Goal: Task Accomplishment & Management: Manage account settings

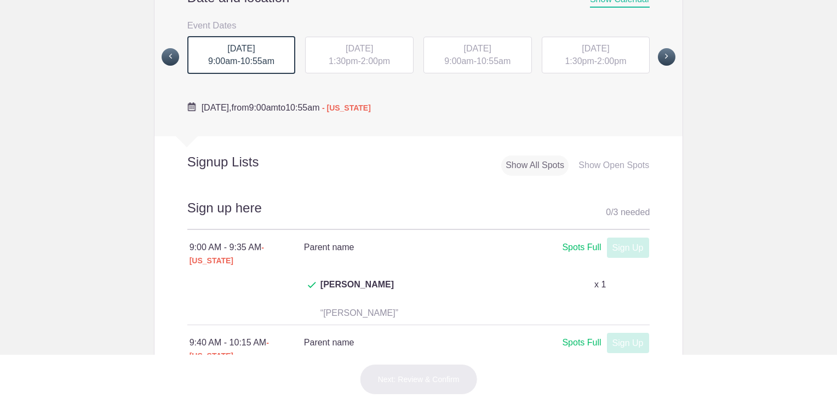
scroll to position [462, 0]
click at [353, 47] on span "[DATE]" at bounding box center [359, 47] width 27 height 9
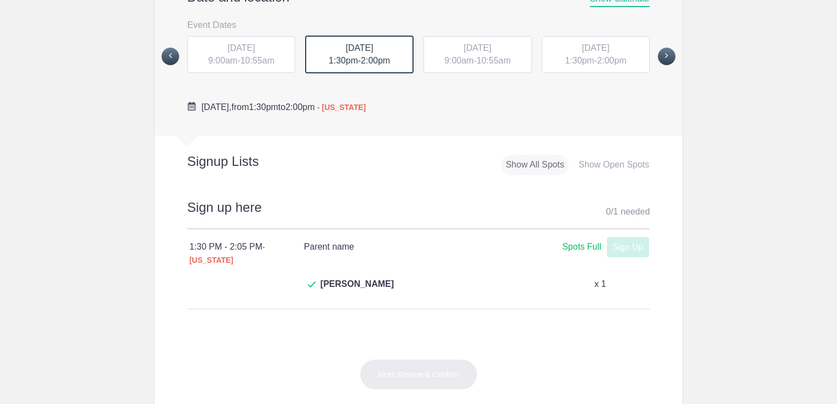
click at [489, 67] on div "[DATE] 9:00am - 10:55am" at bounding box center [477, 54] width 108 height 37
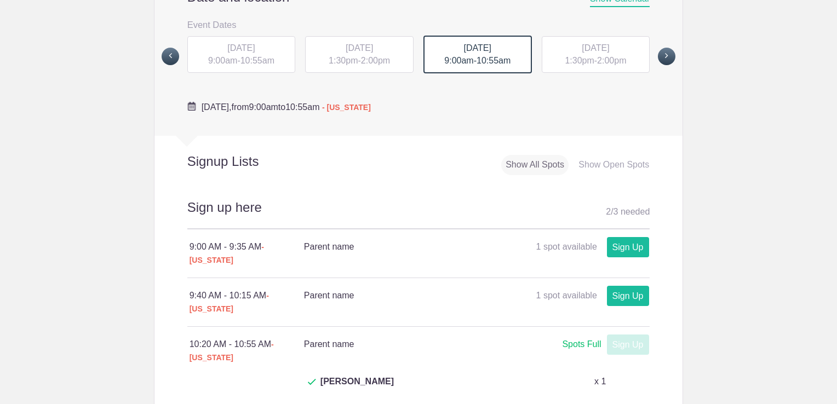
click at [607, 65] on span "2:00pm" at bounding box center [611, 60] width 29 height 9
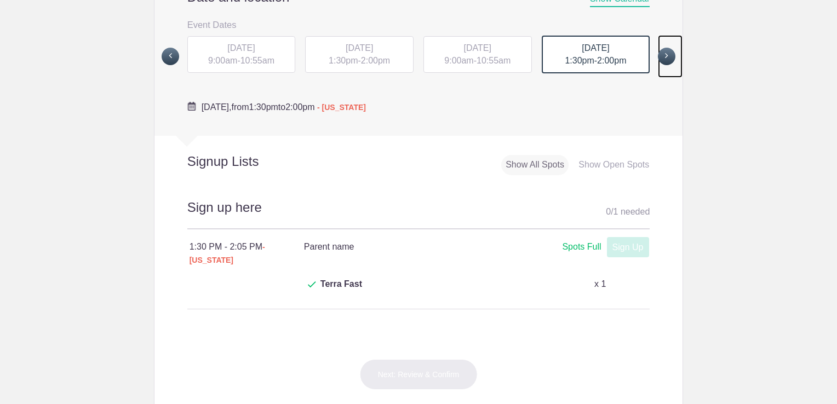
click at [658, 62] on span at bounding box center [667, 57] width 18 height 18
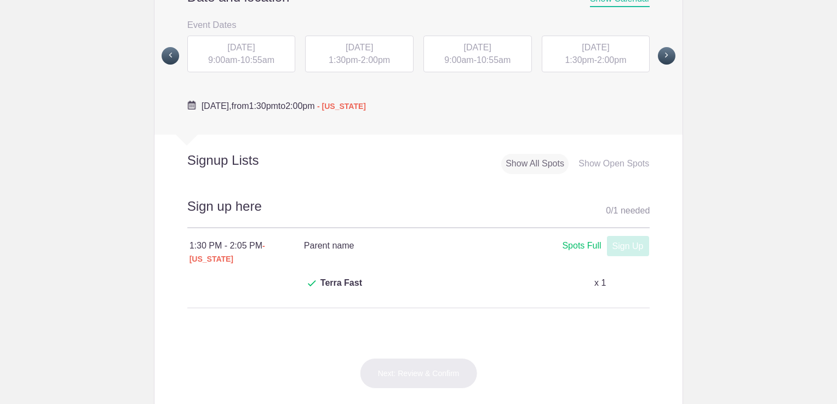
click at [217, 56] on span "9:00am" at bounding box center [222, 59] width 29 height 9
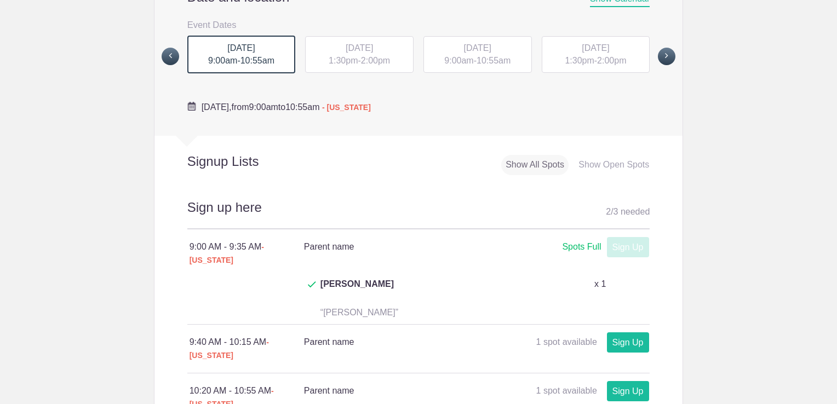
click at [333, 40] on div "[DATE] 1:30pm - 2:00pm" at bounding box center [359, 54] width 108 height 37
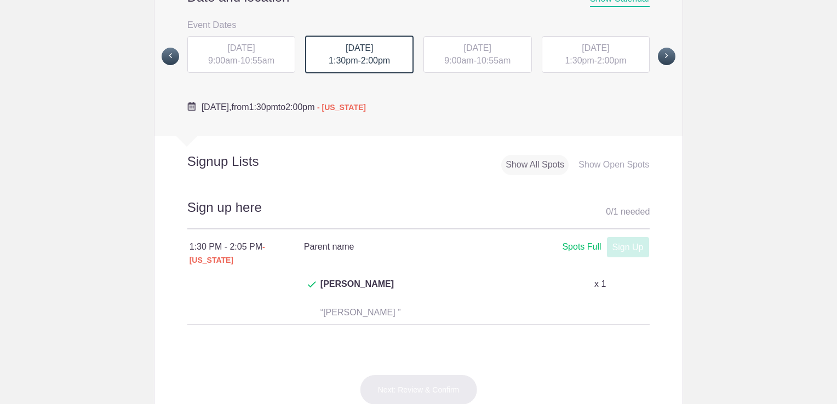
click at [463, 57] on span "9:00am" at bounding box center [458, 60] width 29 height 9
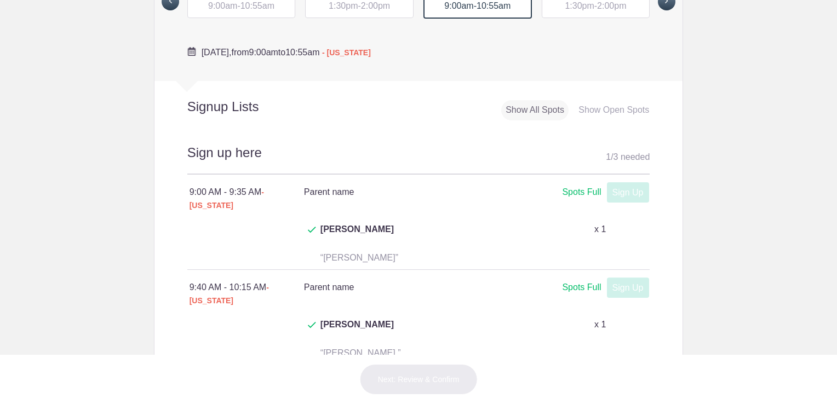
scroll to position [517, 0]
click at [606, 14] on div "[DATE] 1:30pm - 2:00pm" at bounding box center [596, -1] width 108 height 37
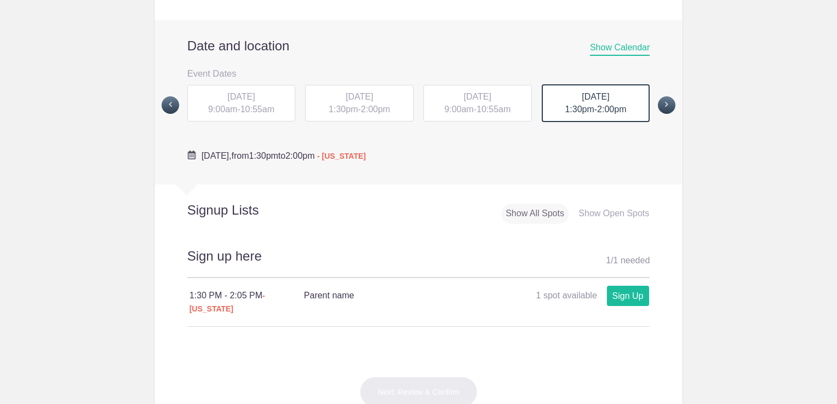
scroll to position [415, 0]
click at [664, 104] on span at bounding box center [667, 104] width 18 height 18
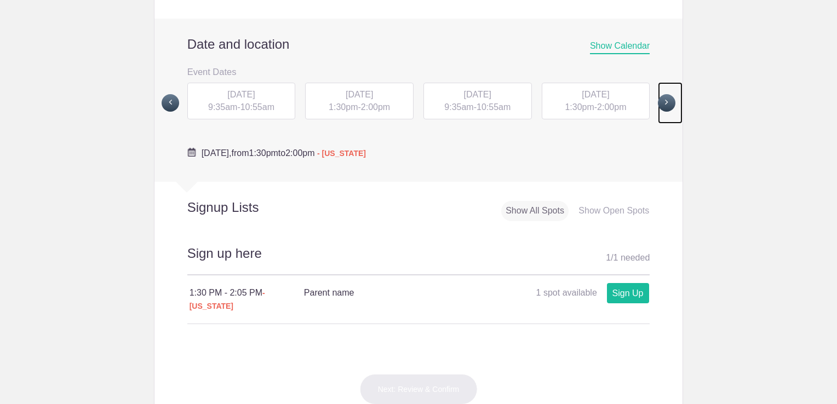
click at [659, 112] on link at bounding box center [670, 103] width 25 height 42
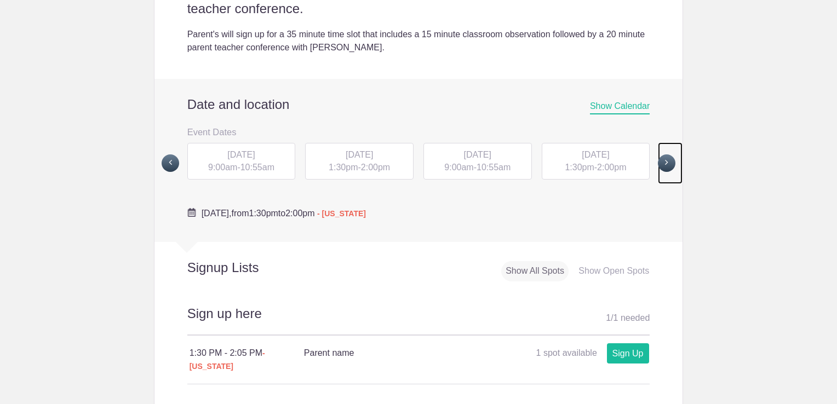
scroll to position [343, 0]
